Goal: Information Seeking & Learning: Learn about a topic

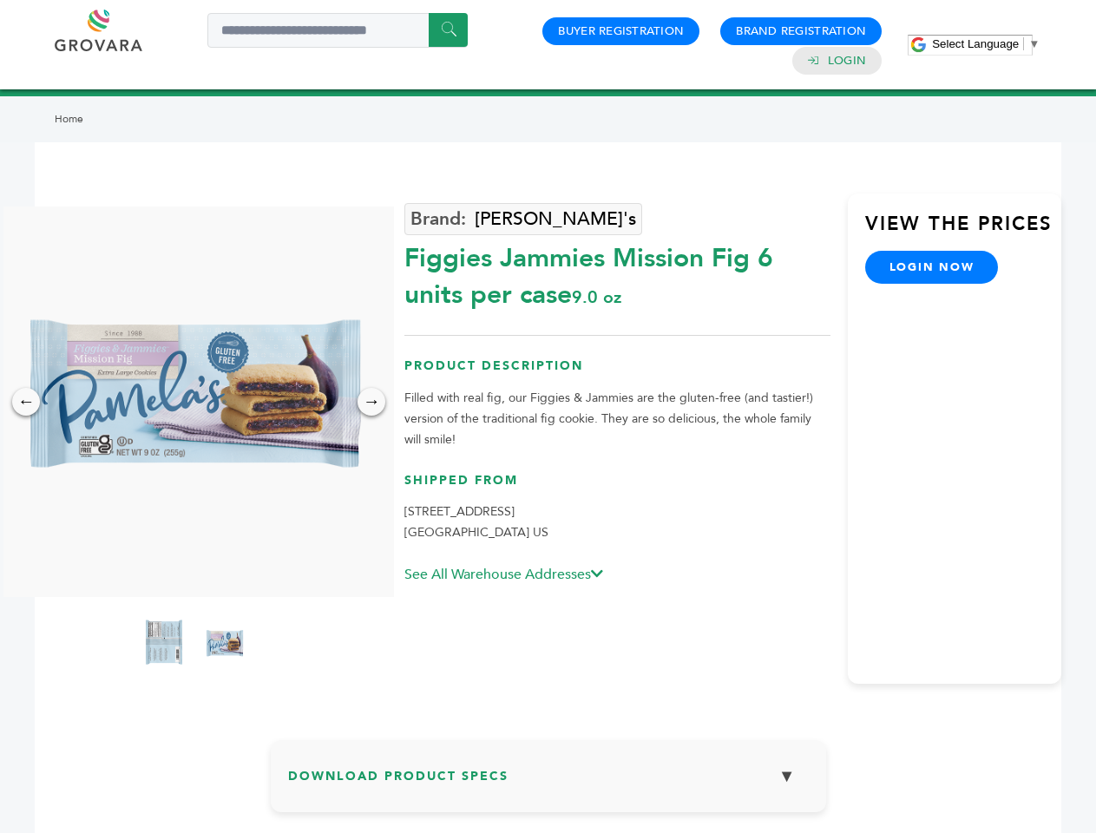
click at [985, 43] on span "Select Language" at bounding box center [975, 43] width 87 height 13
click at [194, 402] on img at bounding box center [194, 401] width 390 height 390
click at [0, 0] on div "×" at bounding box center [0, 0] width 0 height 0
click at [371, 402] on div "→" at bounding box center [371, 402] width 28 height 28
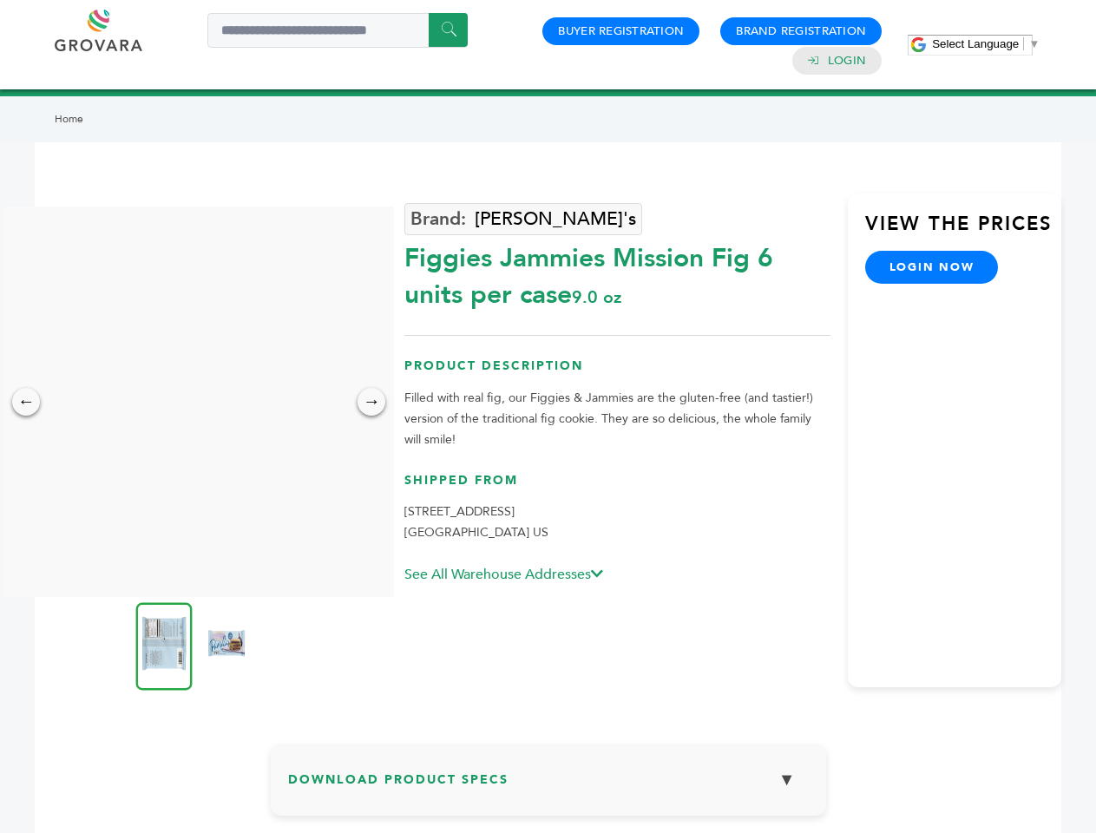
click at [164, 645] on img at bounding box center [164, 646] width 56 height 88
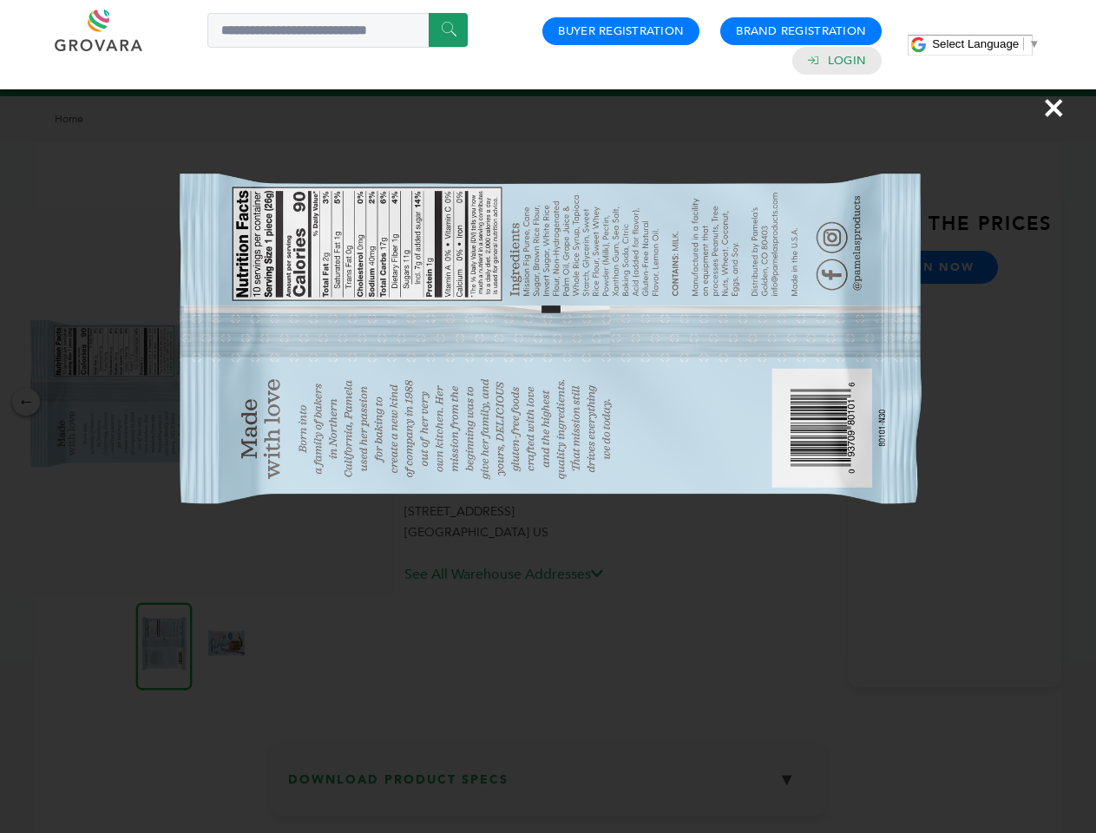
click at [225, 645] on div "×" at bounding box center [548, 416] width 1096 height 833
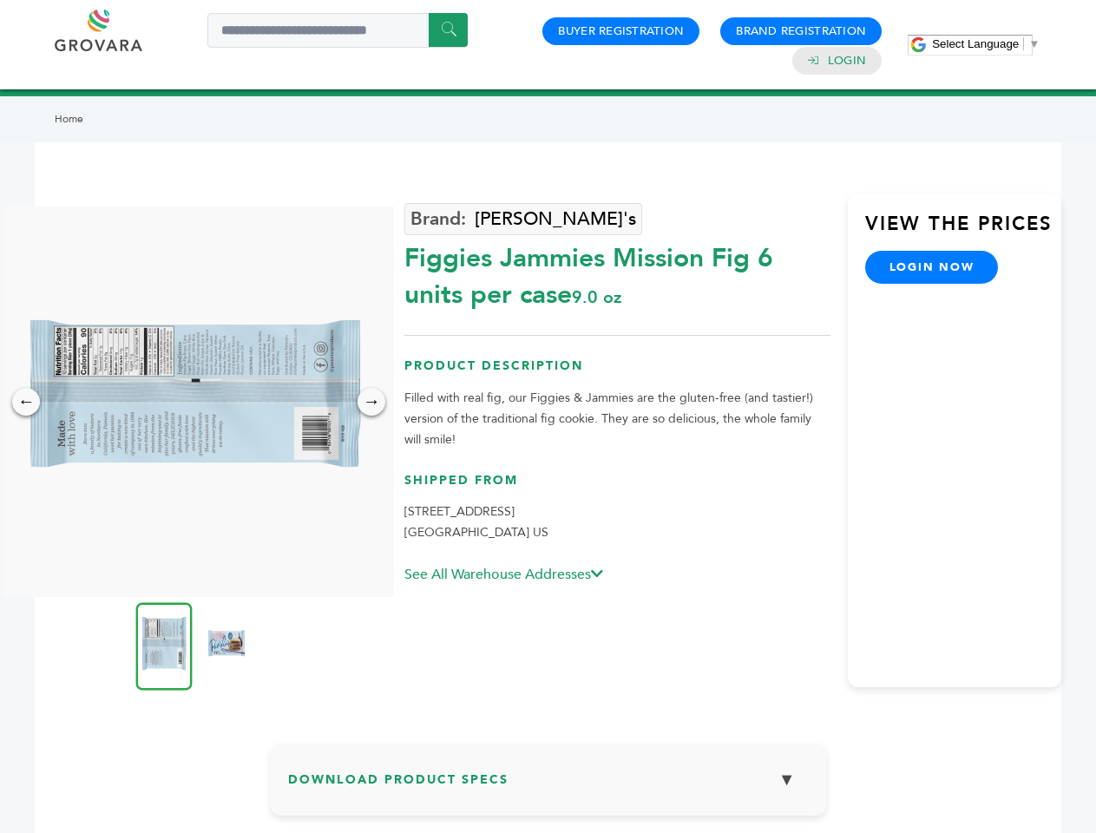
click at [548, 782] on h3 "Download Product Specs ▼" at bounding box center [548, 786] width 520 height 50
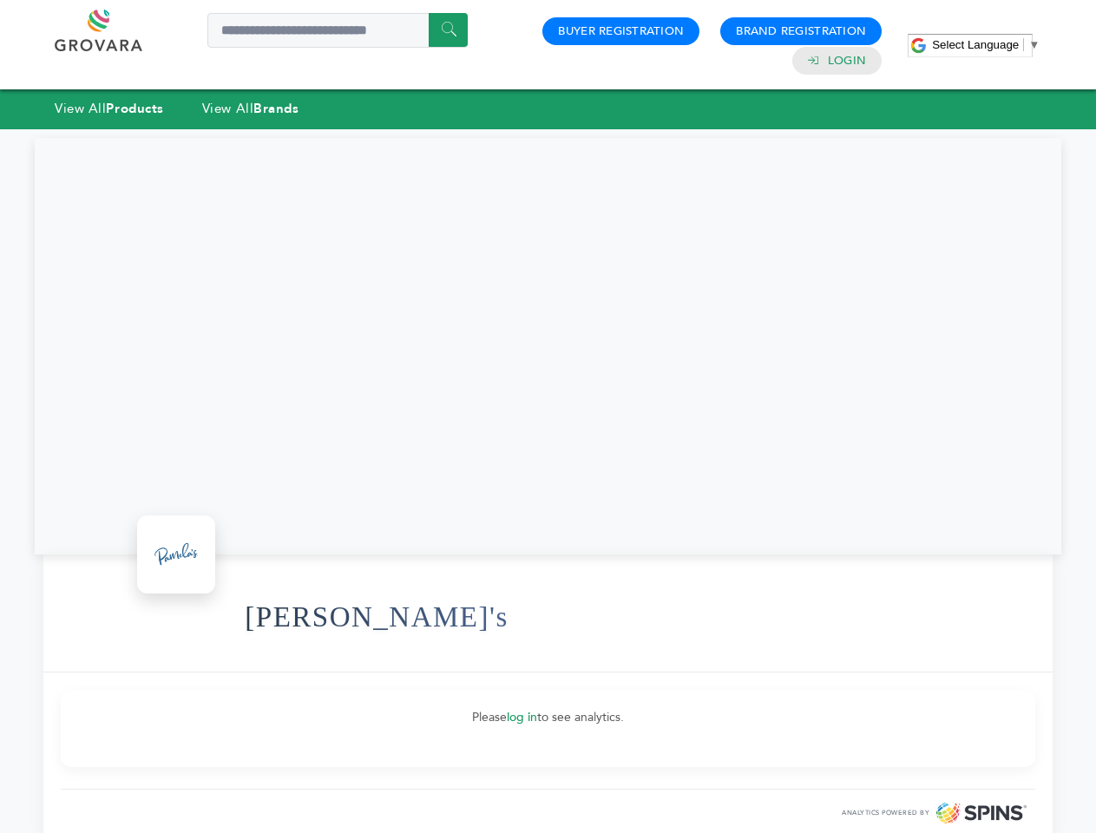
click at [985, 44] on span "Select Language" at bounding box center [975, 44] width 87 height 13
